Goal: Navigation & Orientation: Find specific page/section

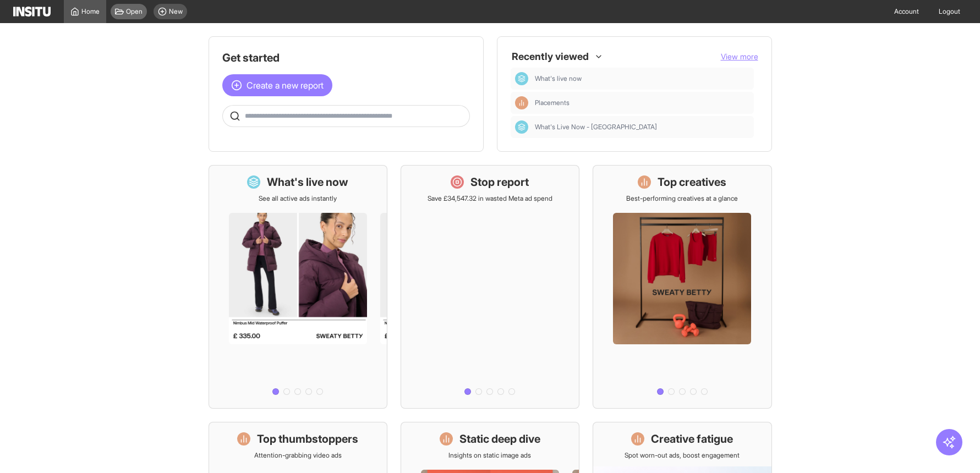
click at [123, 14] on icon at bounding box center [119, 11] width 9 height 9
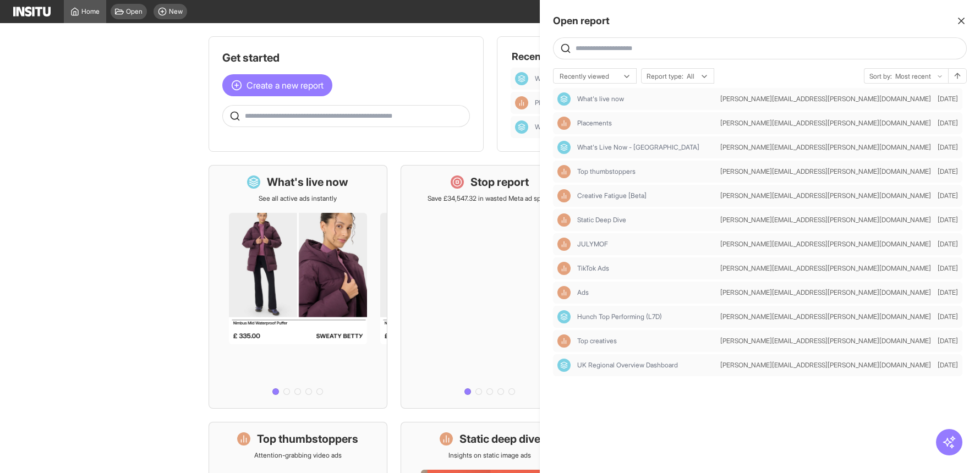
click at [84, 11] on div at bounding box center [490, 236] width 980 height 473
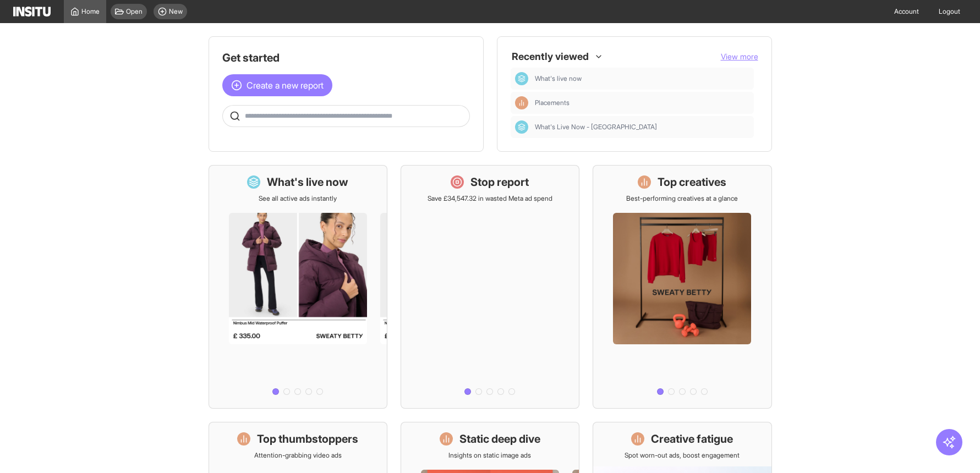
click at [84, 11] on span "Home" at bounding box center [90, 11] width 18 height 9
